Goal: Navigation & Orientation: Understand site structure

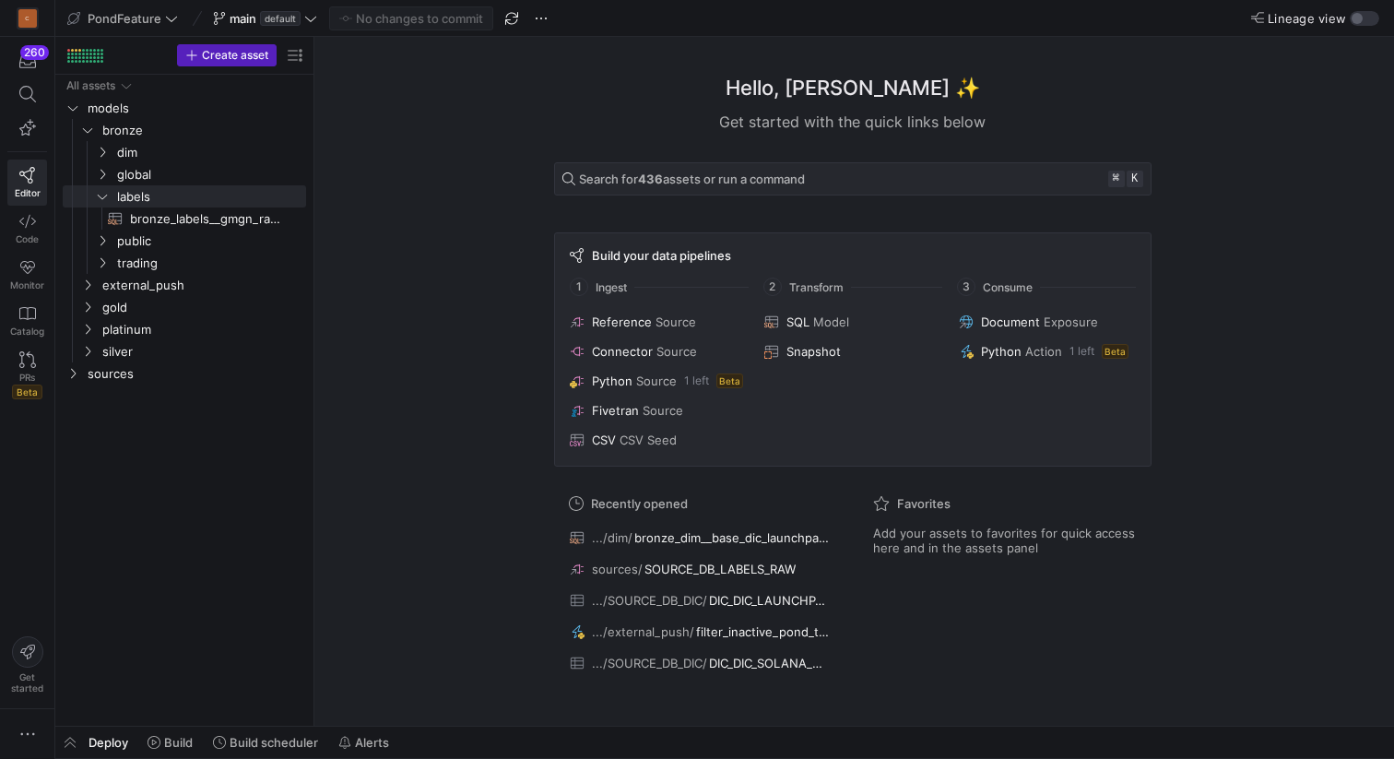
click at [106, 198] on icon at bounding box center [102, 196] width 13 height 11
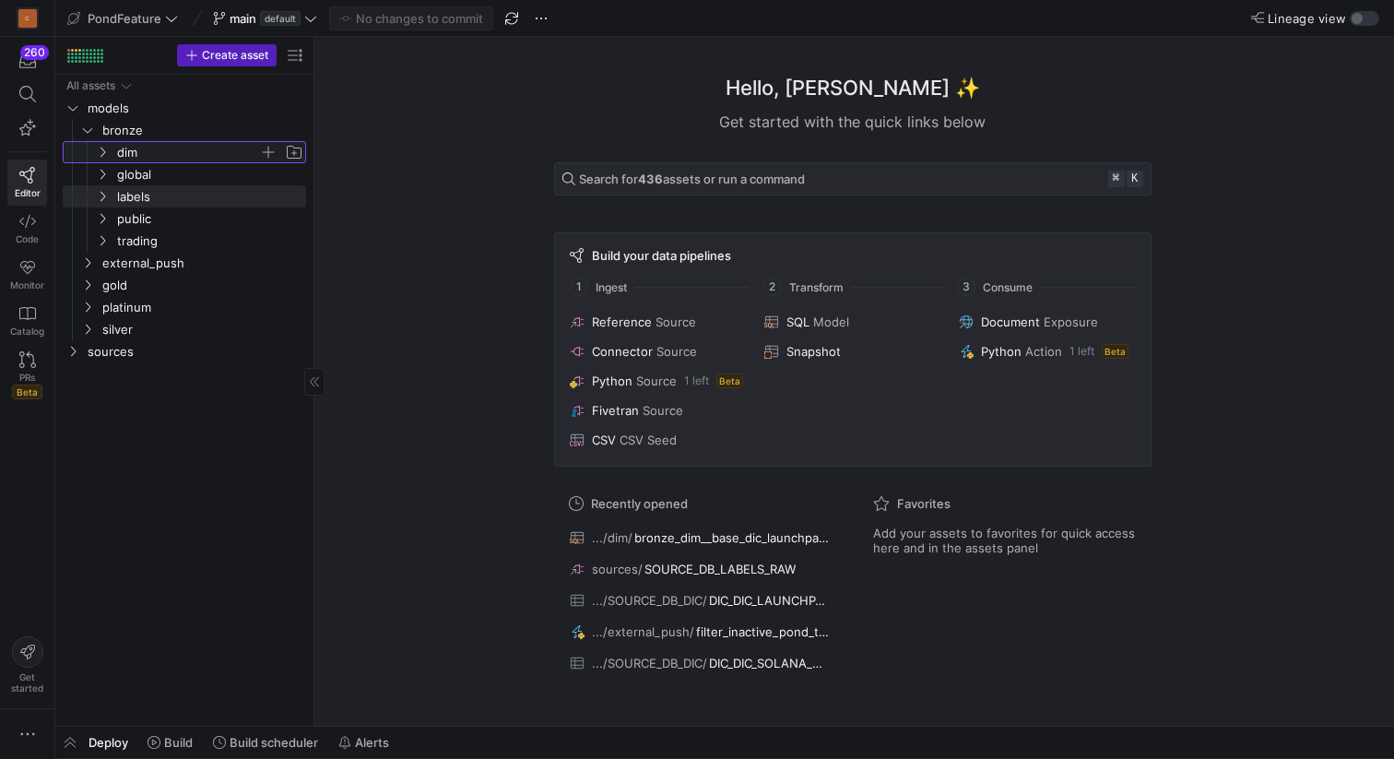
click at [100, 151] on icon "Press SPACE to select this row." at bounding box center [102, 152] width 13 height 11
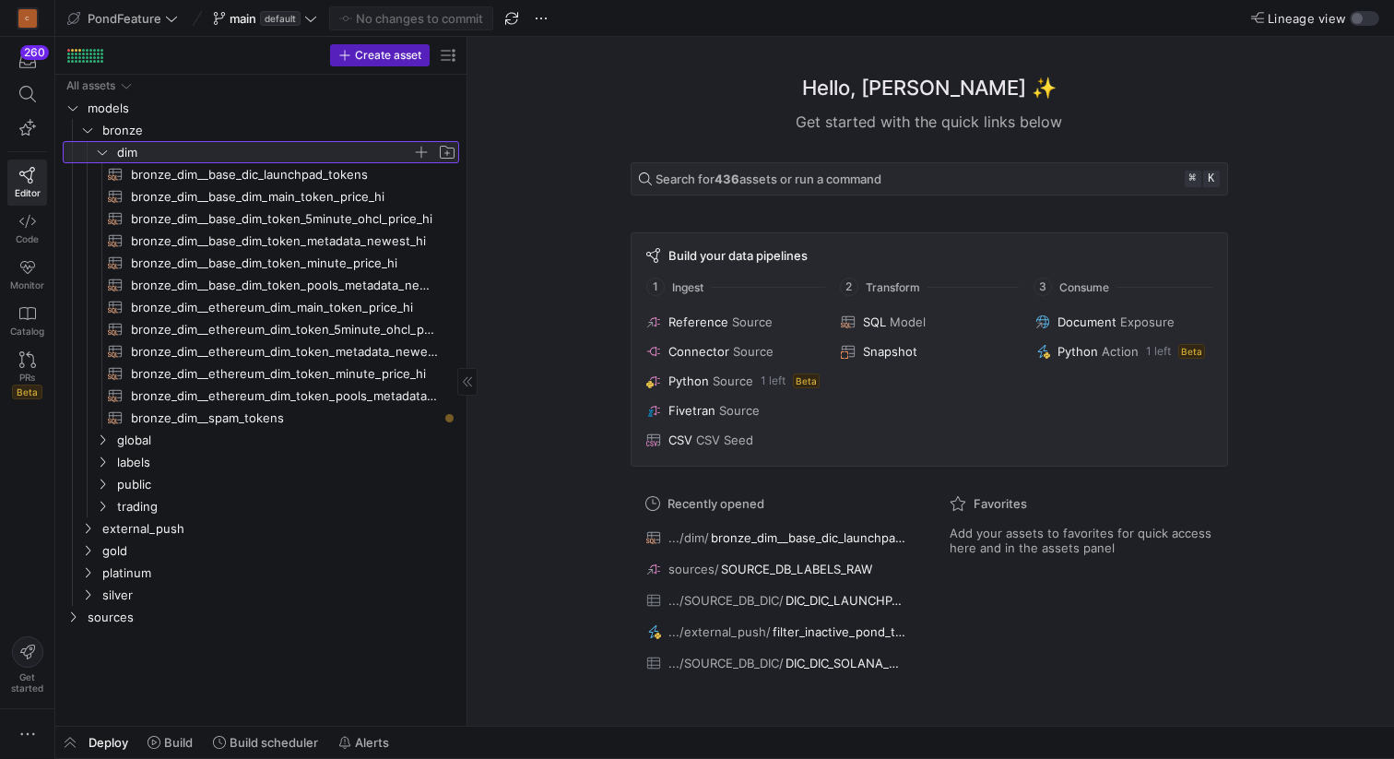
drag, startPoint x: 312, startPoint y: 222, endPoint x: 465, endPoint y: 212, distance: 153.4
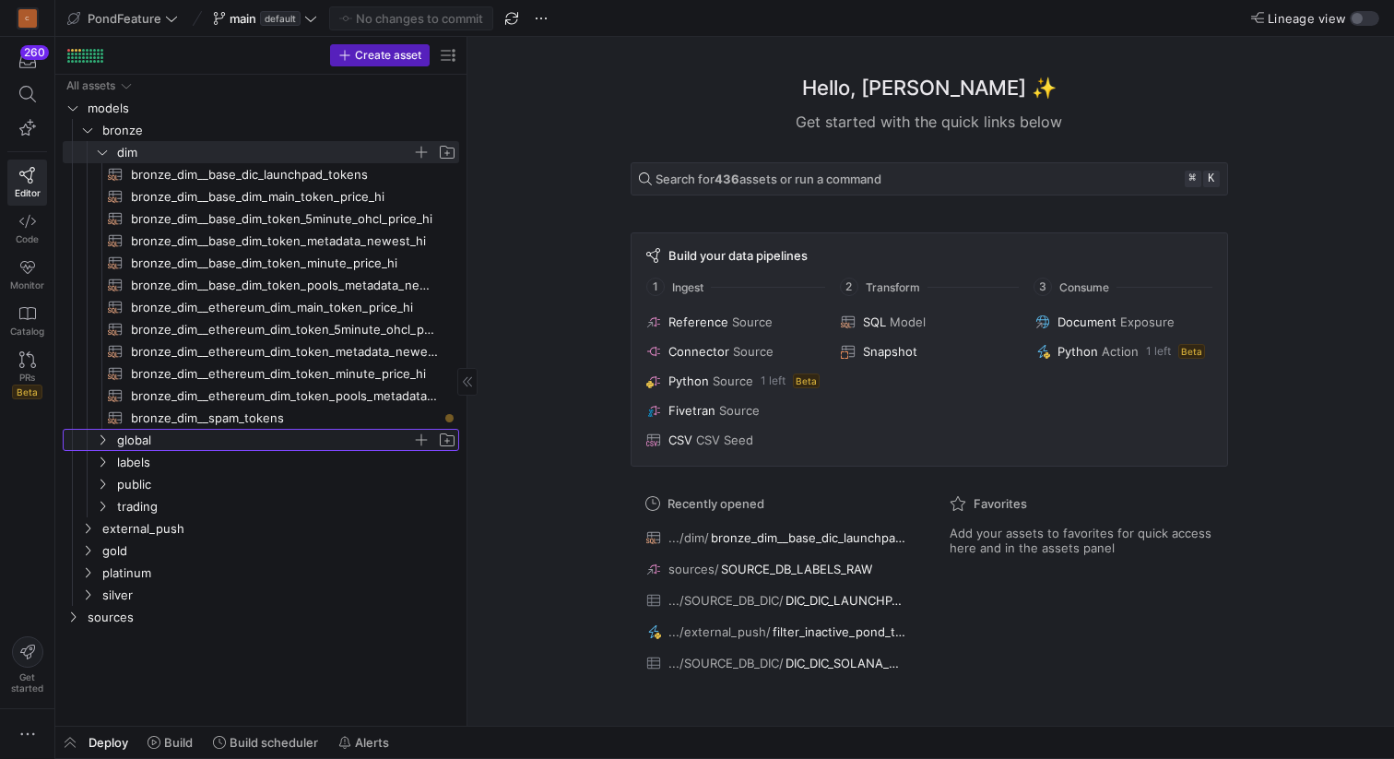
click at [105, 438] on icon "Press SPACE to select this row." at bounding box center [102, 439] width 13 height 11
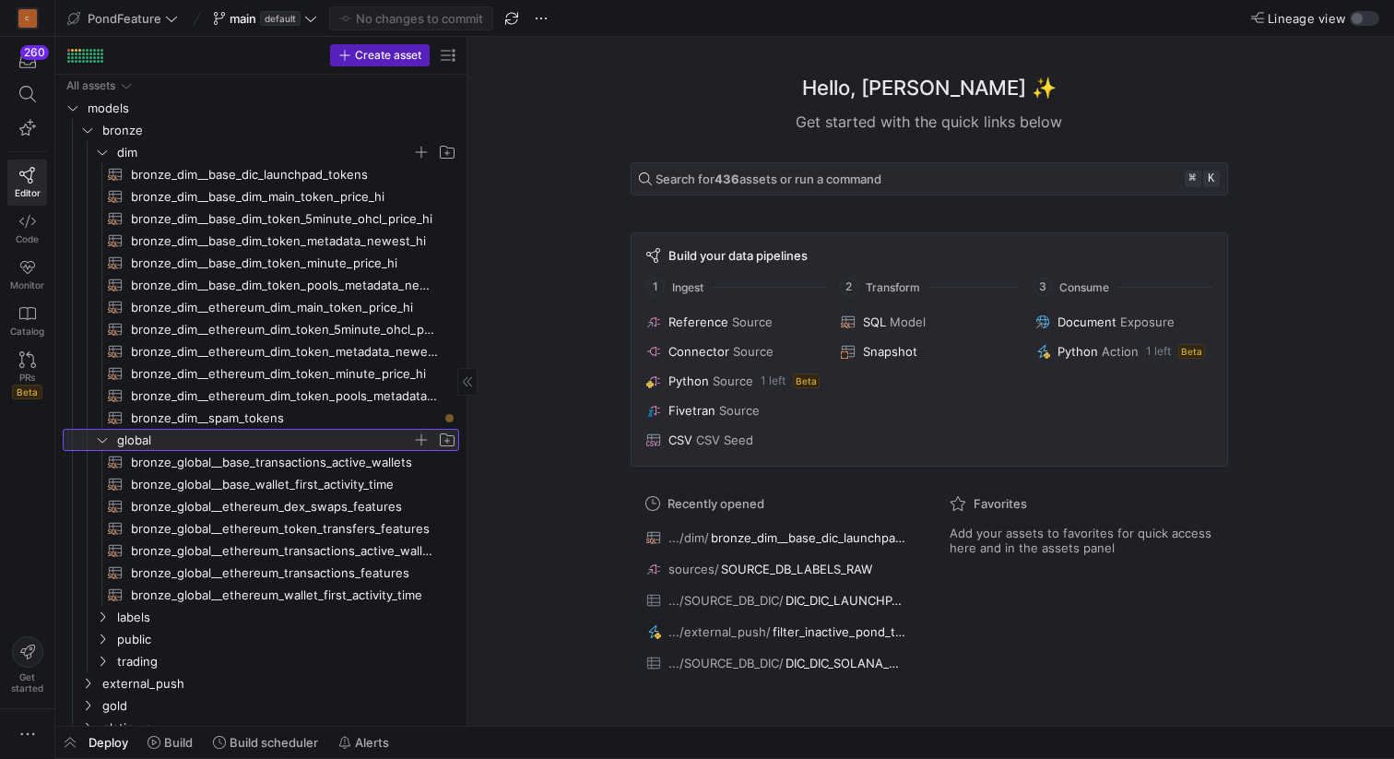
click at [105, 438] on icon at bounding box center [102, 439] width 13 height 11
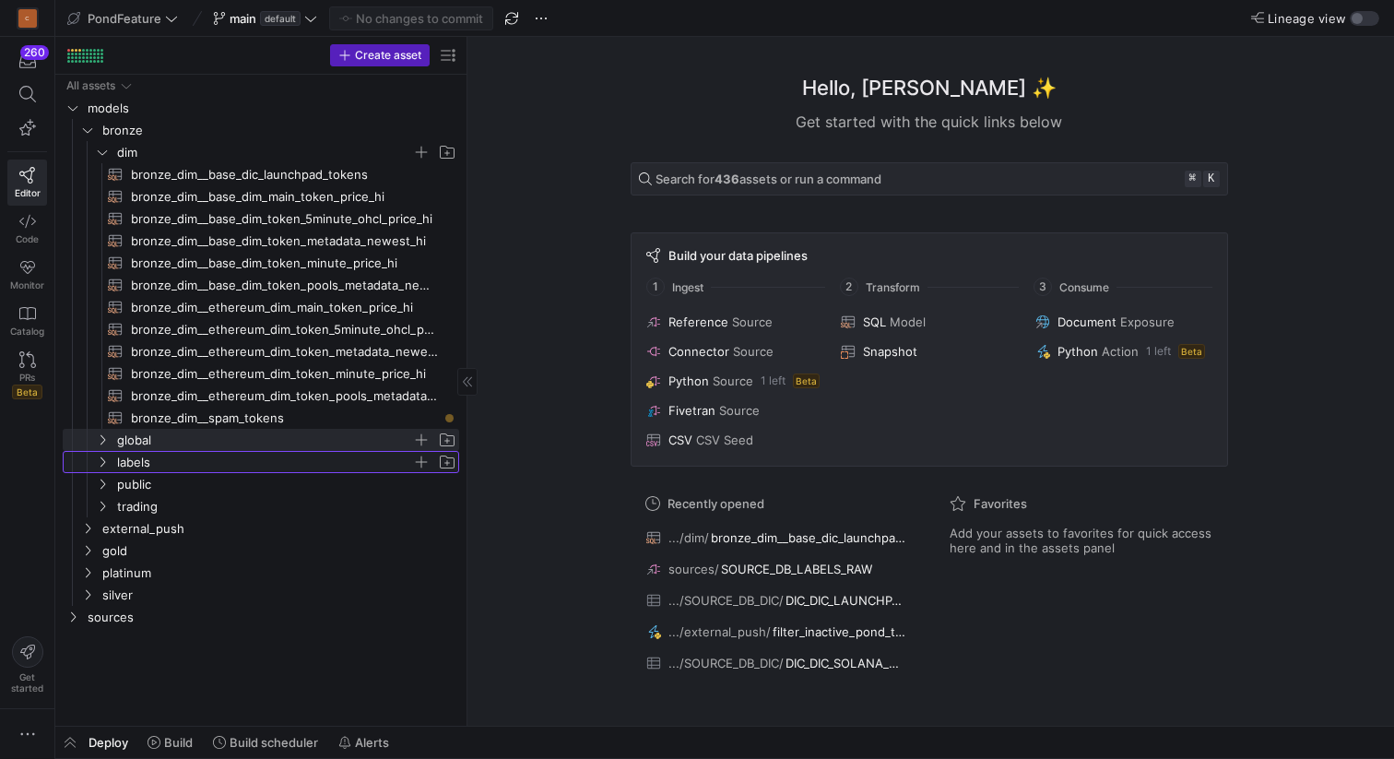
click at [102, 464] on icon "Press SPACE to select this row." at bounding box center [102, 461] width 13 height 11
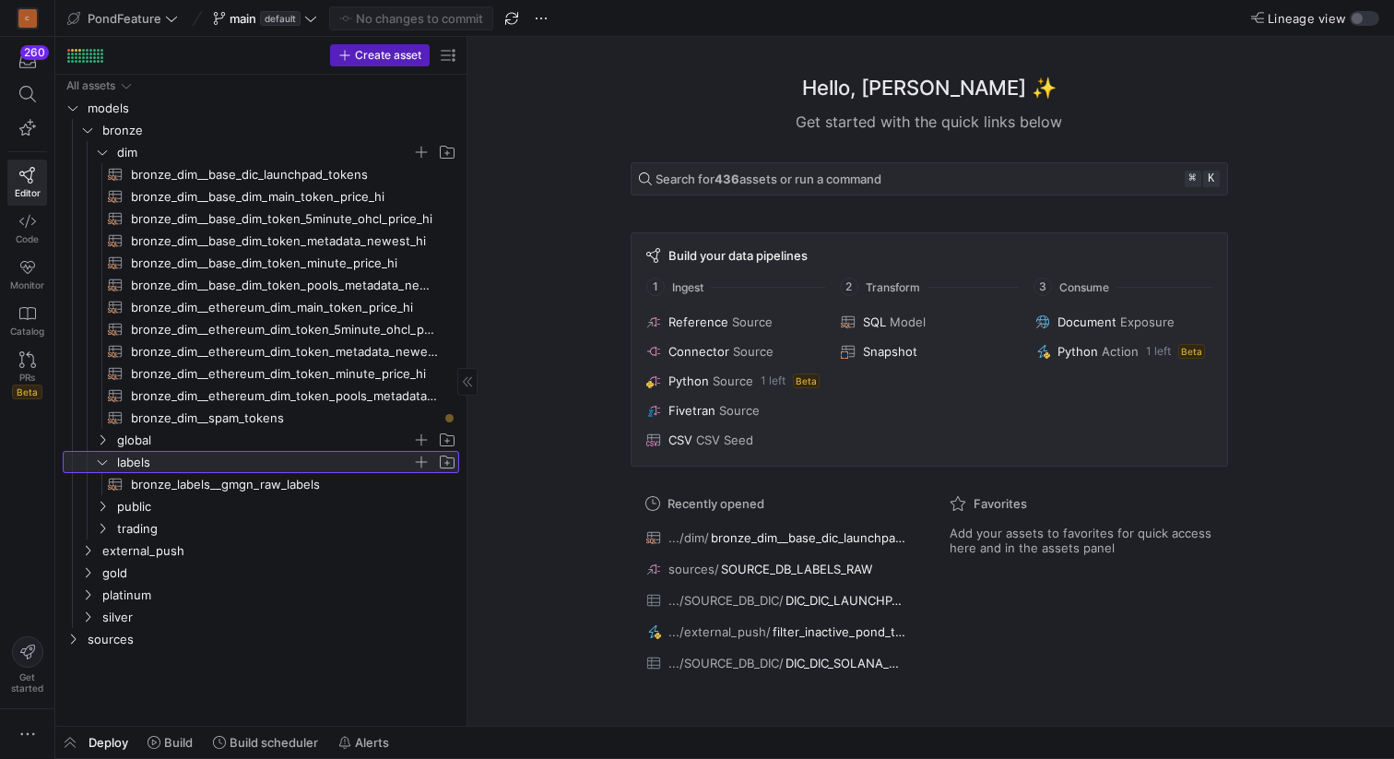
click at [102, 464] on icon at bounding box center [102, 461] width 13 height 11
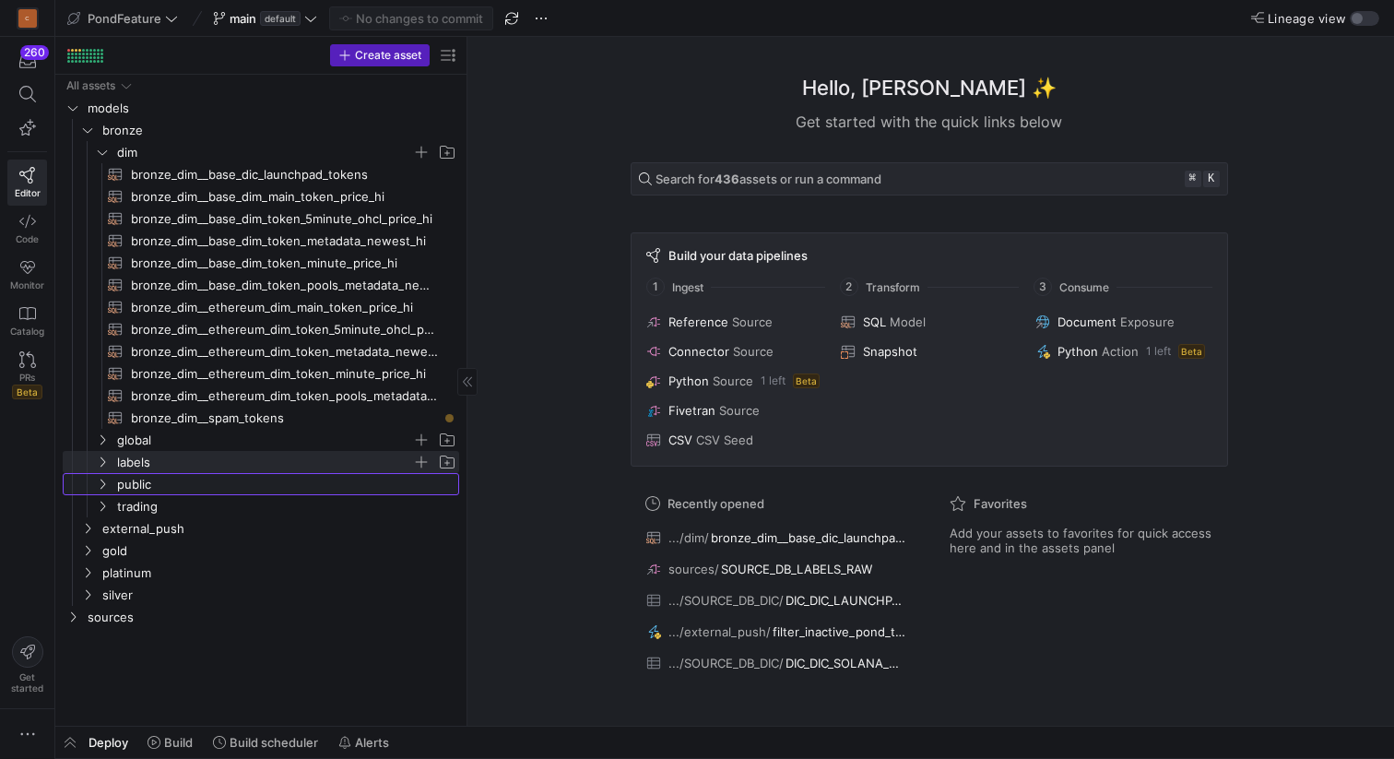
click at [102, 487] on icon "Press SPACE to select this row." at bounding box center [102, 483] width 13 height 11
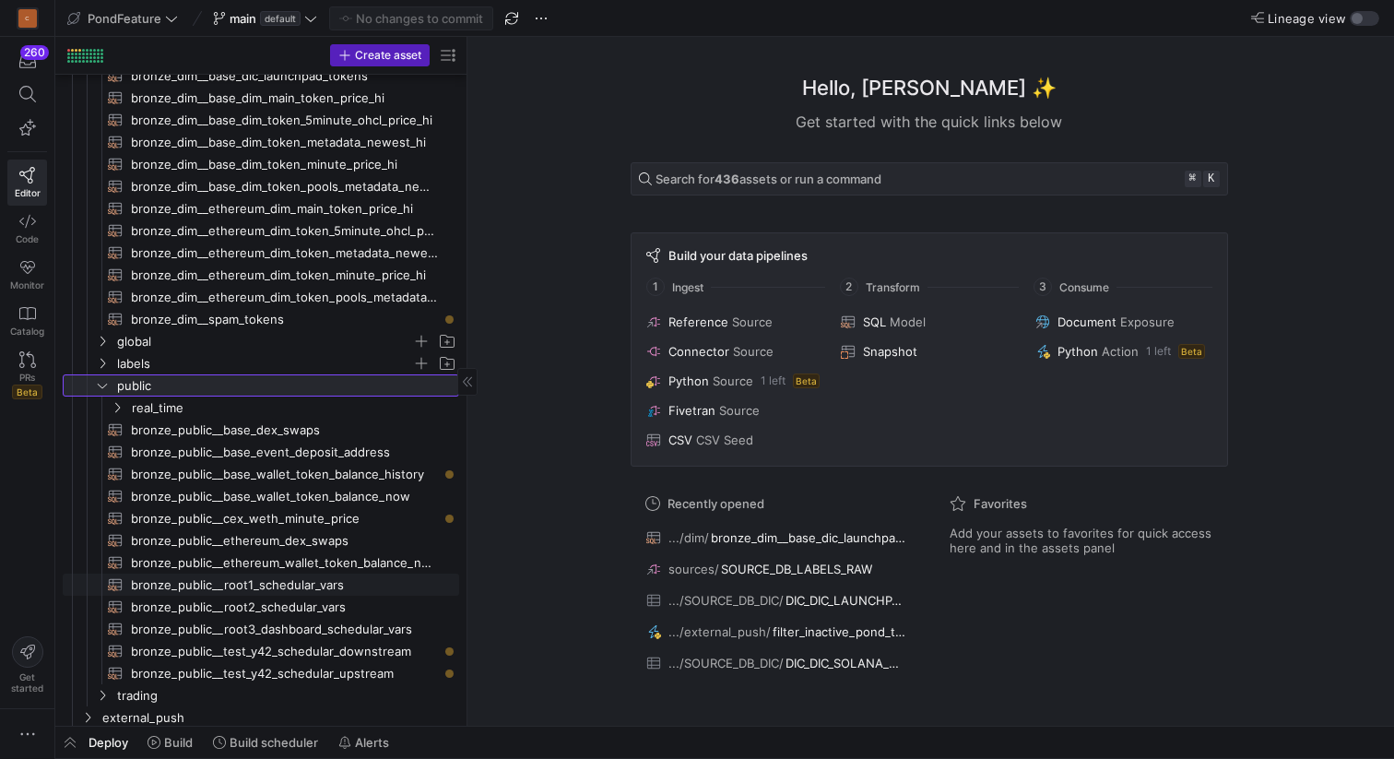
scroll to position [163, 0]
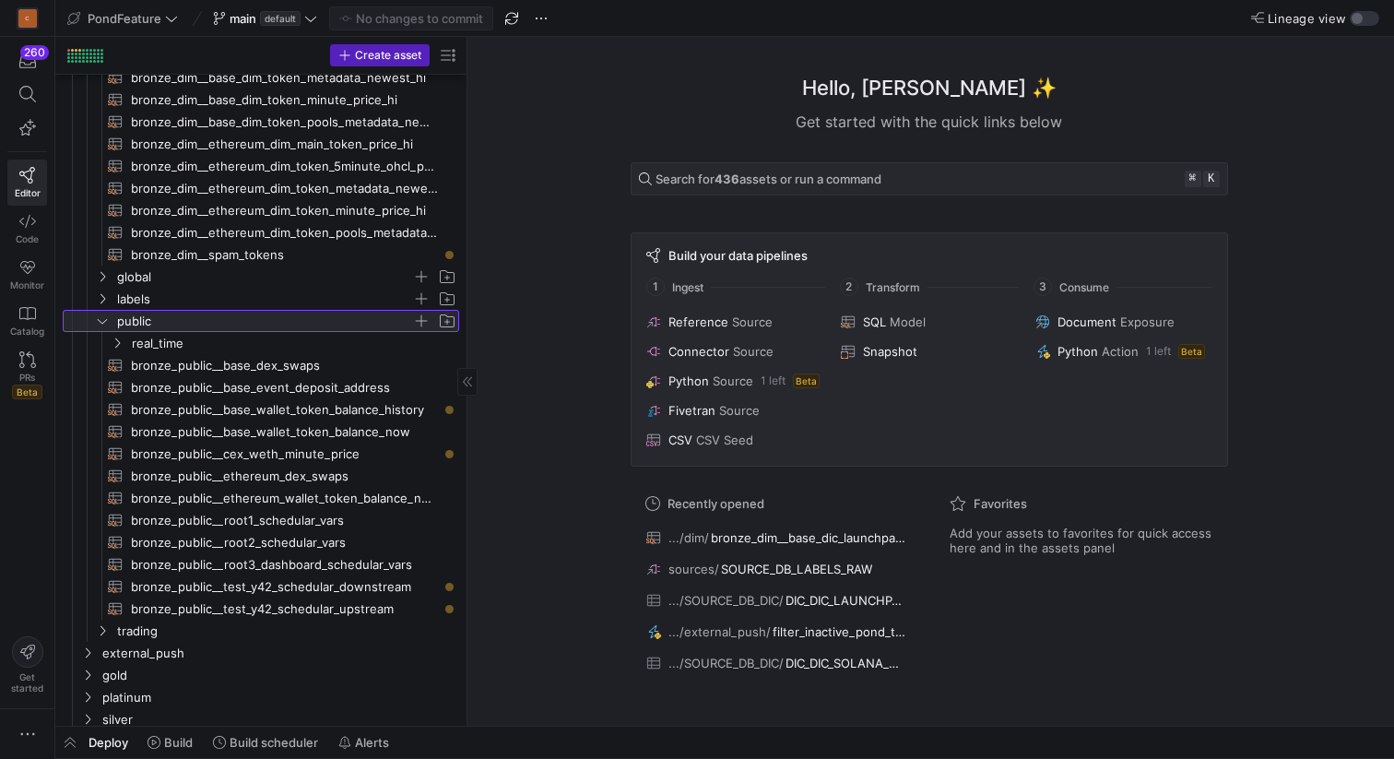
click at [102, 317] on icon at bounding box center [102, 320] width 13 height 11
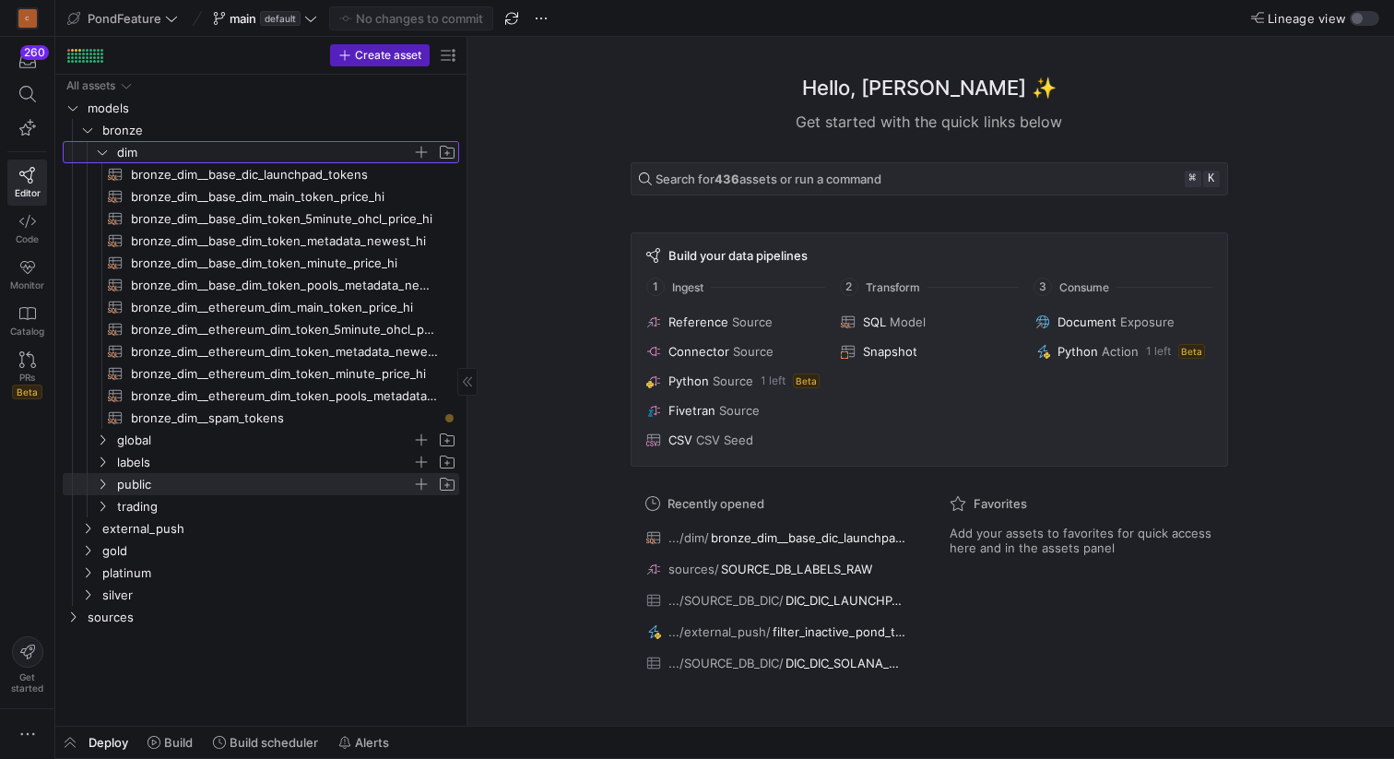
click at [103, 157] on icon "Press SPACE to select this row." at bounding box center [102, 152] width 13 height 11
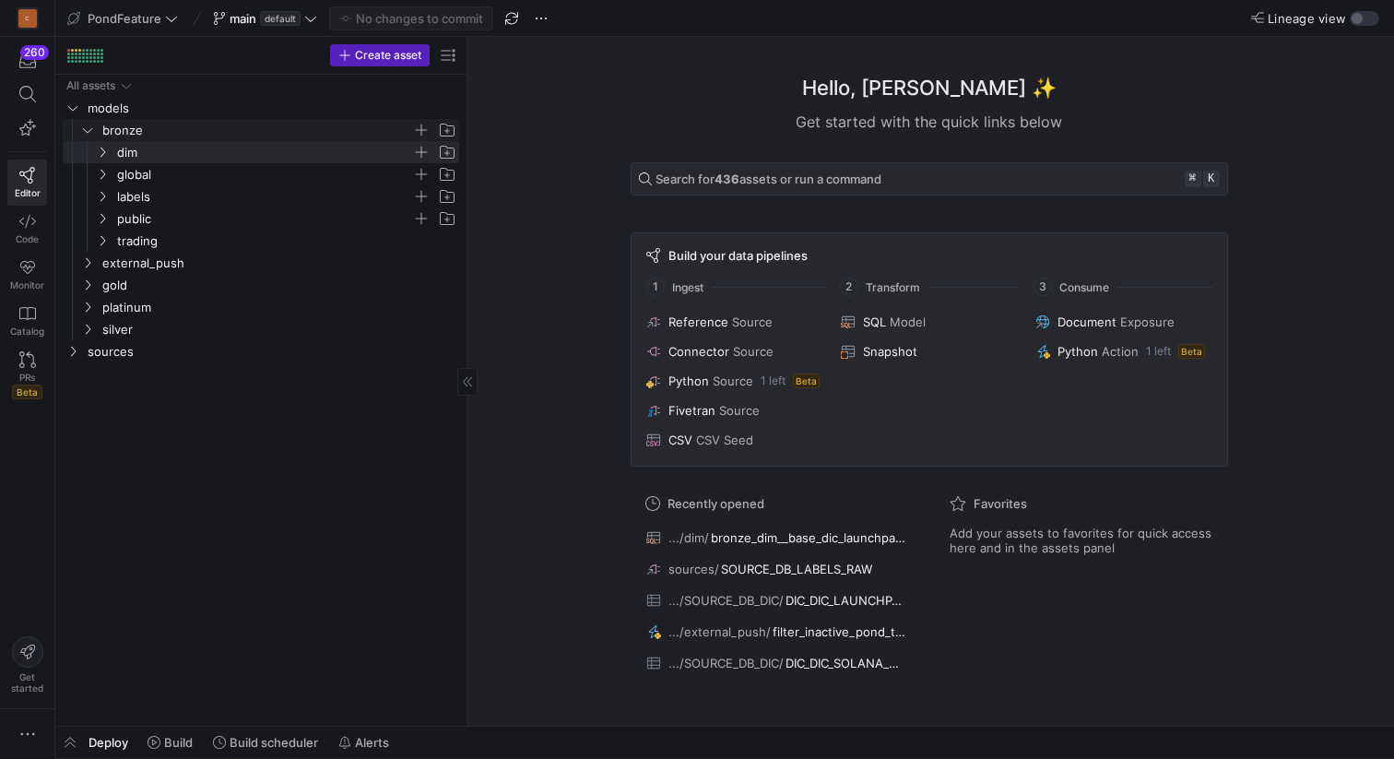
click at [90, 129] on icon "Press SPACE to select this row." at bounding box center [87, 130] width 9 height 5
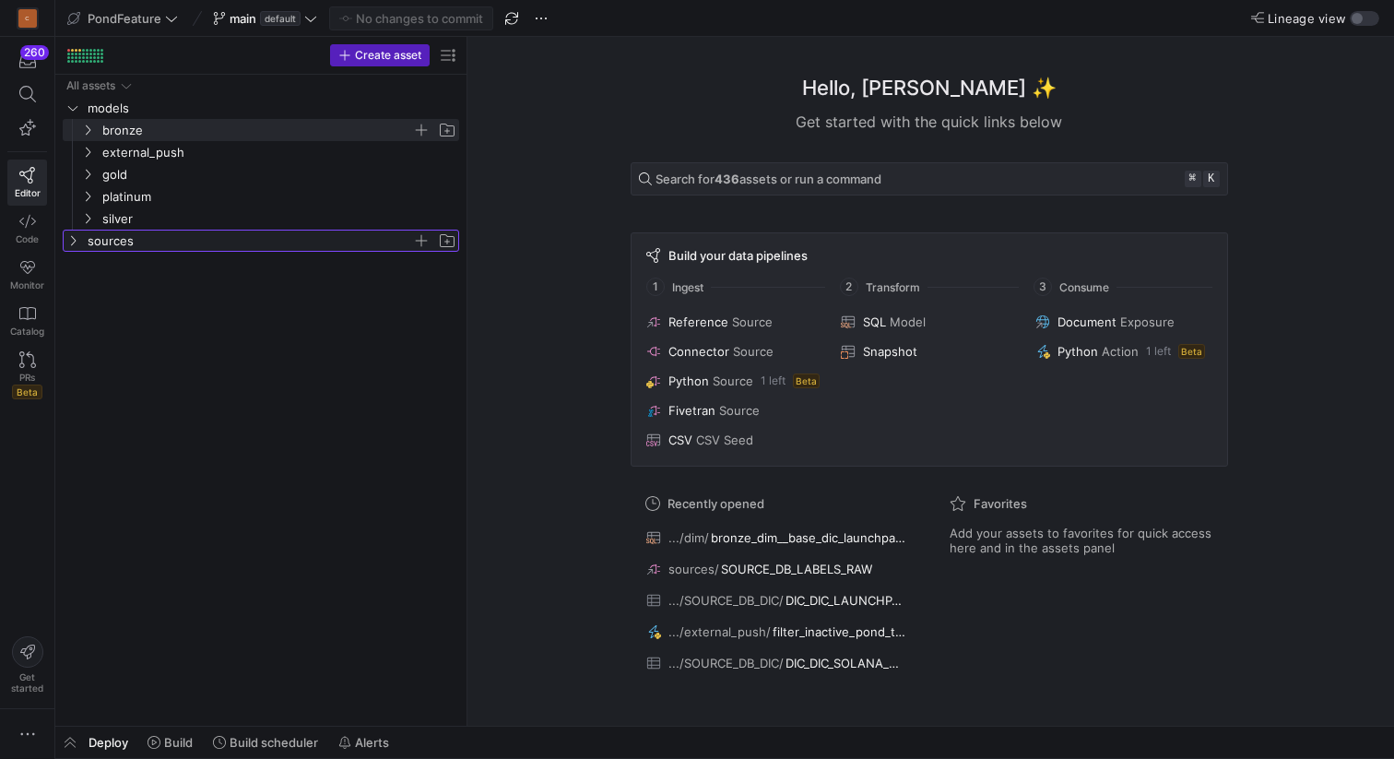
click at [74, 238] on icon "Press SPACE to select this row." at bounding box center [72, 240] width 13 height 11
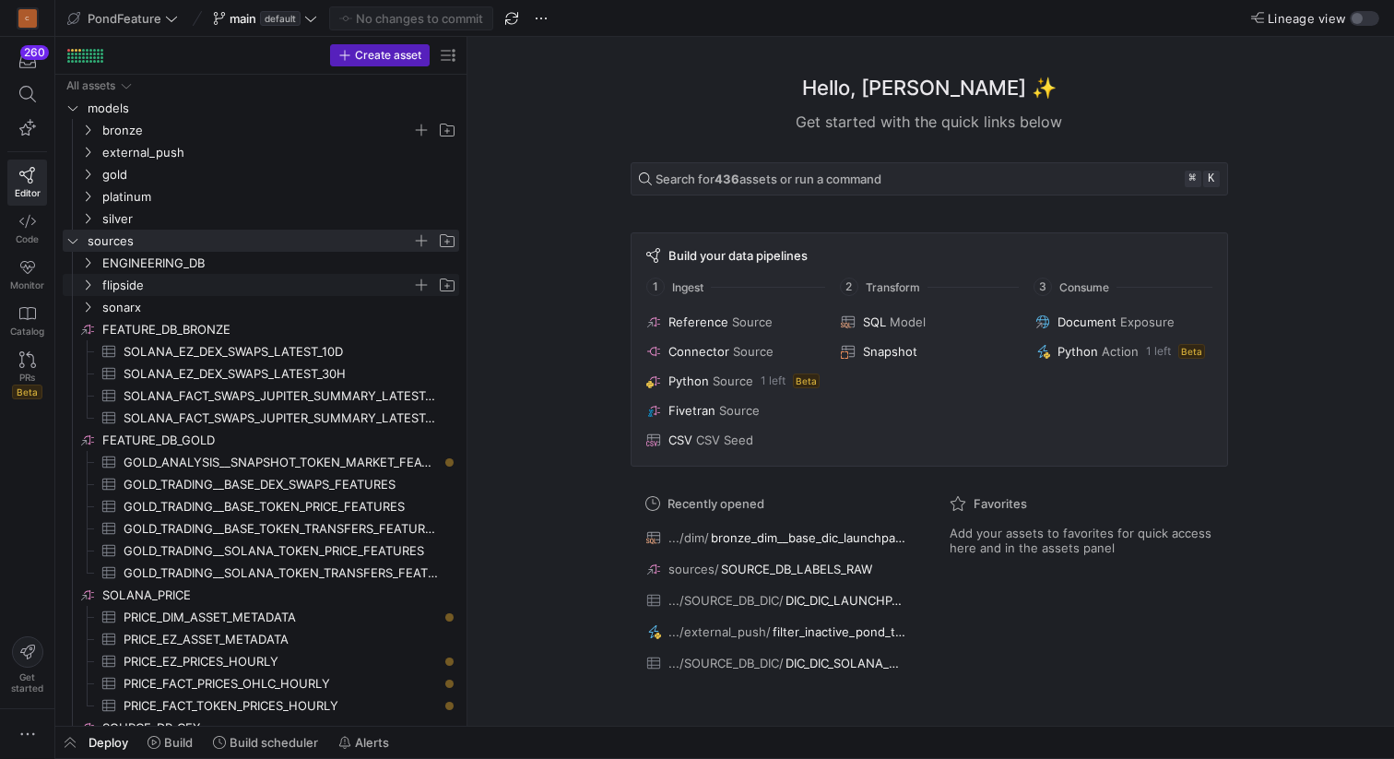
click at [91, 280] on icon "Press SPACE to select this row." at bounding box center [87, 284] width 13 height 11
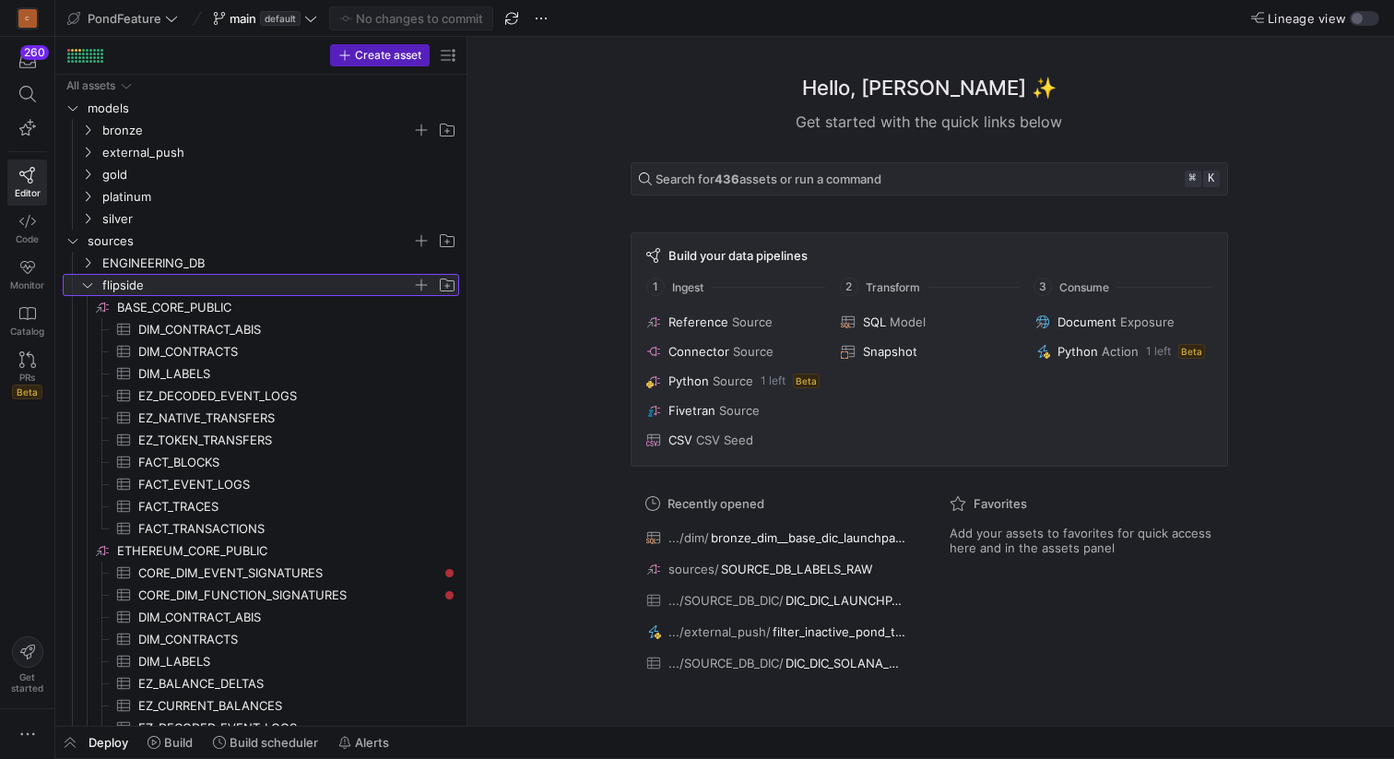
click at [91, 280] on icon at bounding box center [87, 284] width 13 height 11
